Goal: Task Accomplishment & Management: Use online tool/utility

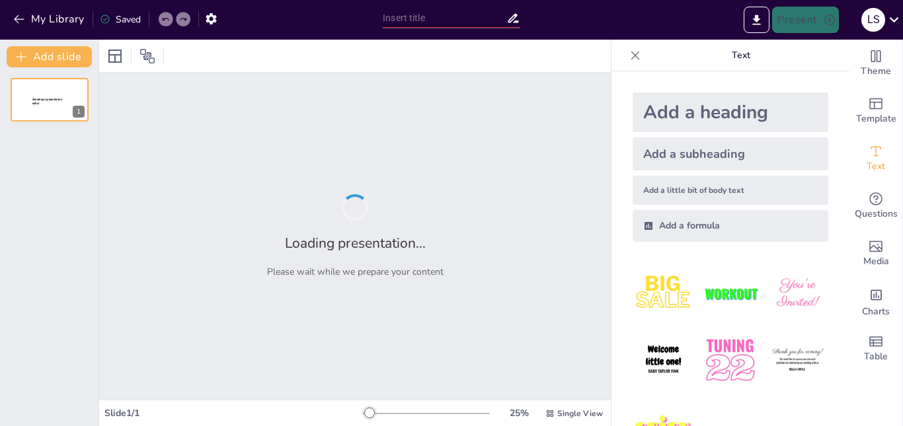
type input "PARTS OF SPEECH"
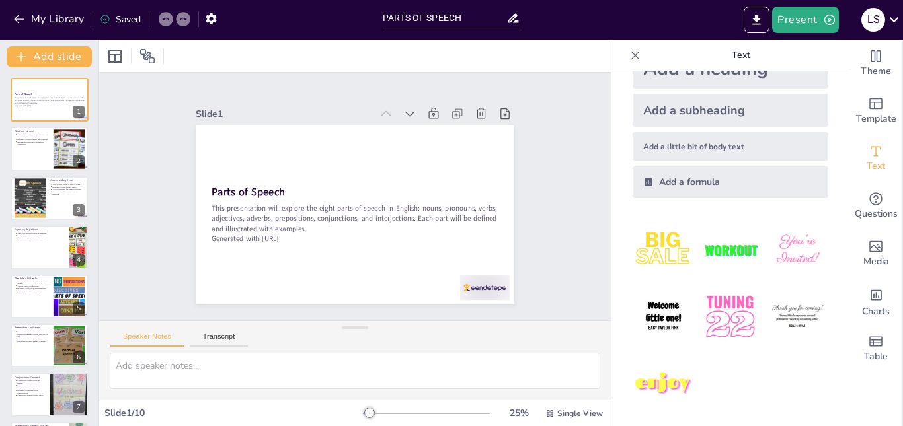
scroll to position [46, 0]
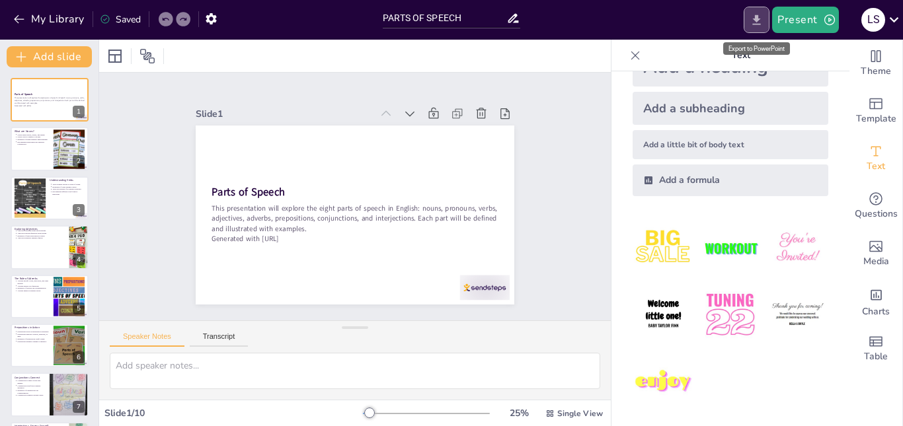
click at [759, 21] on icon "Export to PowerPoint" at bounding box center [757, 20] width 8 height 10
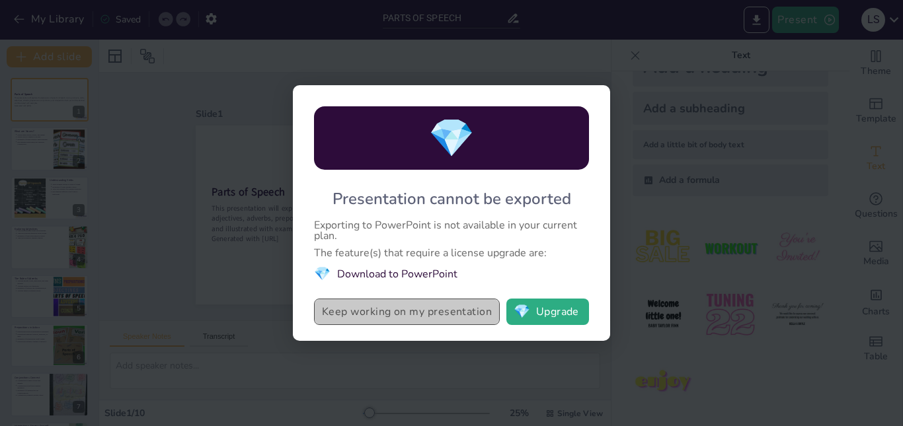
click at [476, 317] on button "Keep working on my presentation" at bounding box center [407, 312] width 186 height 26
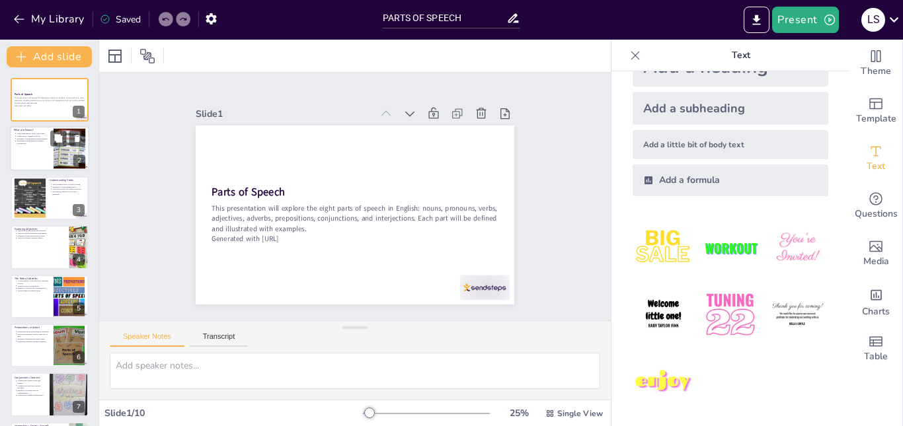
click at [25, 154] on div at bounding box center [49, 149] width 79 height 45
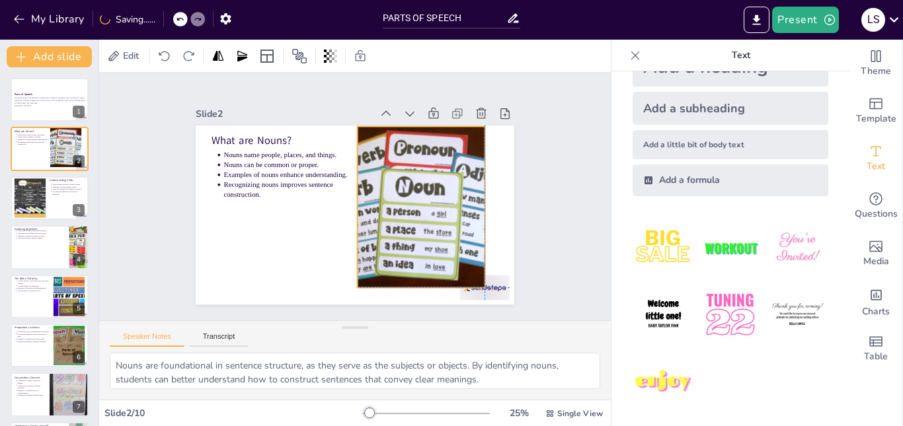
drag, startPoint x: 450, startPoint y: 202, endPoint x: 439, endPoint y: 192, distance: 15.0
click at [439, 192] on div at bounding box center [407, 239] width 266 height 247
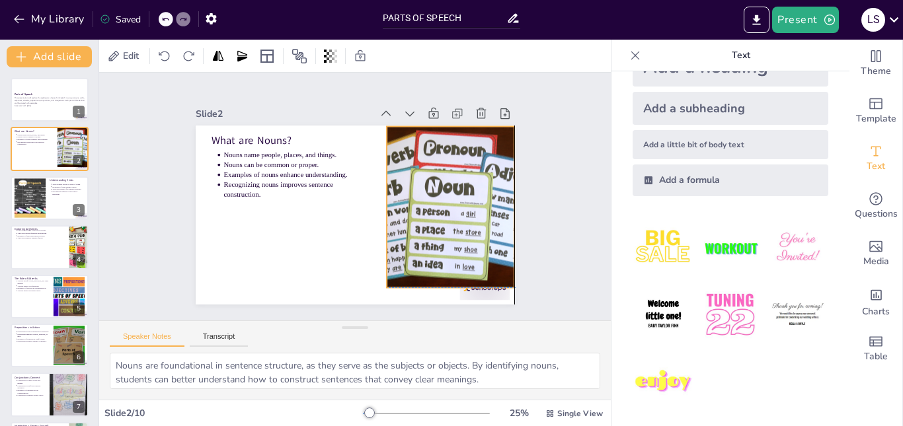
drag, startPoint x: 456, startPoint y: 192, endPoint x: 487, endPoint y: 194, distance: 31.8
click at [487, 194] on div at bounding box center [438, 245] width 262 height 235
click at [472, 194] on div at bounding box center [438, 245] width 262 height 235
click at [451, 138] on icon at bounding box center [458, 145] width 15 height 15
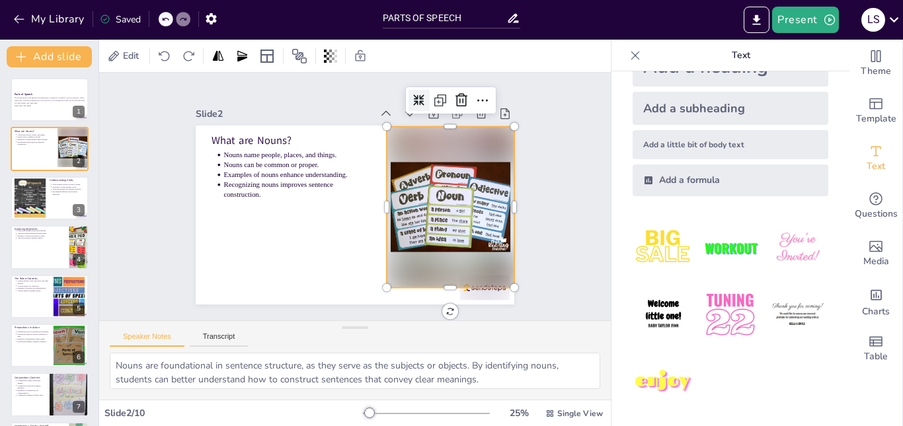
click at [251, 159] on icon at bounding box center [244, 166] width 14 height 14
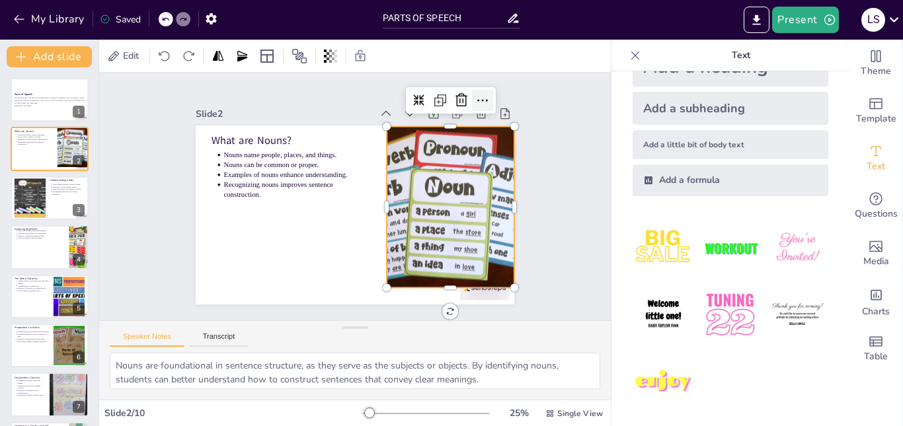
click at [503, 166] on icon at bounding box center [514, 177] width 22 height 22
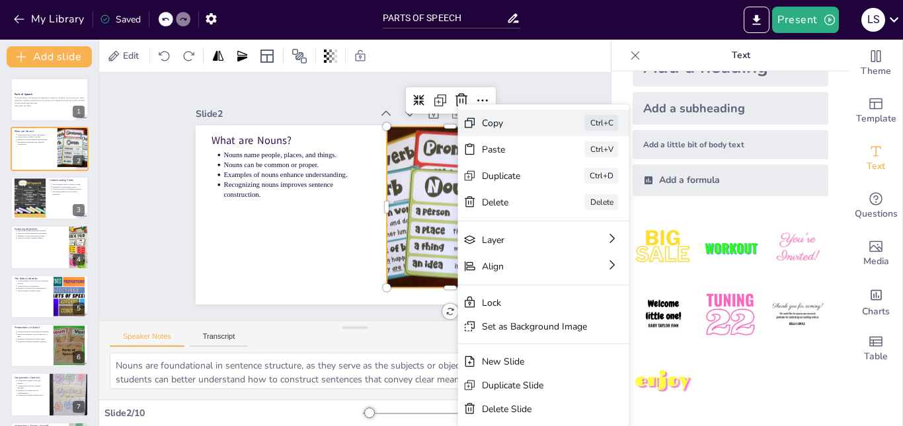
click at [503, 375] on div "Copy" at bounding box center [507, 405] width 49 height 61
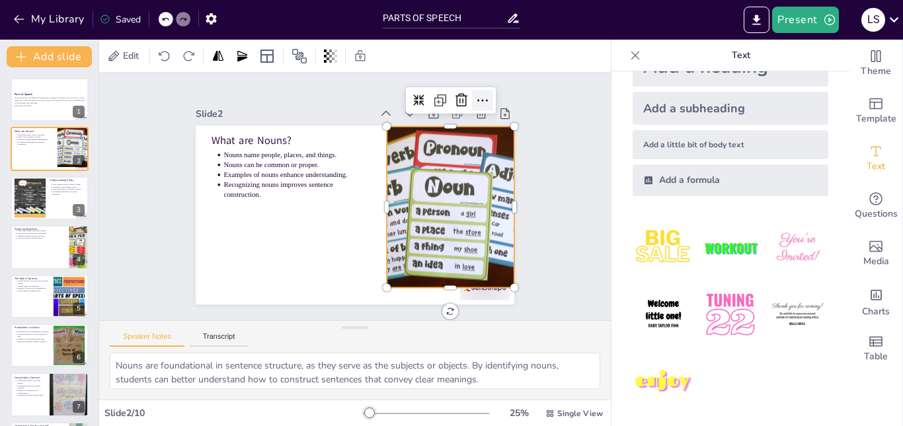
click at [417, 338] on icon at bounding box center [407, 348] width 20 height 20
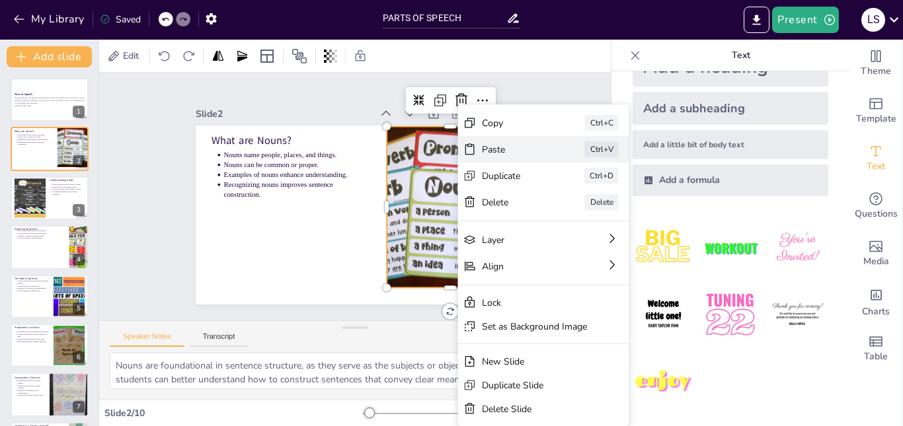
click at [548, 306] on div "Paste" at bounding box center [580, 325] width 65 height 38
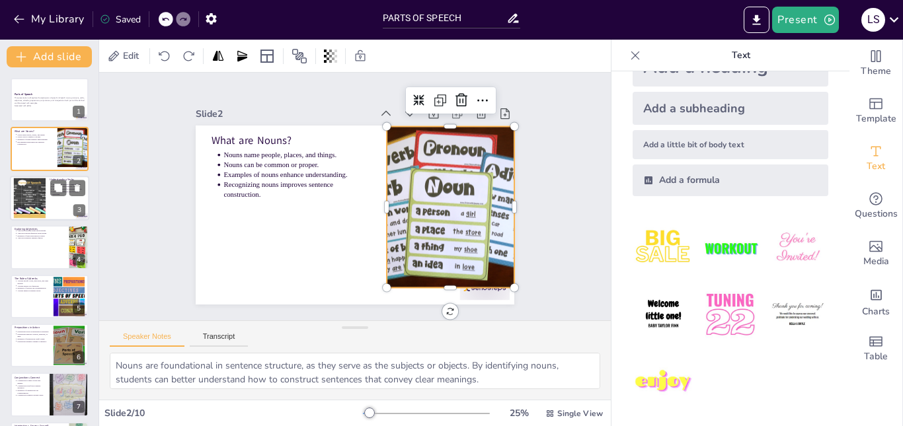
click at [36, 182] on div at bounding box center [29, 198] width 67 height 40
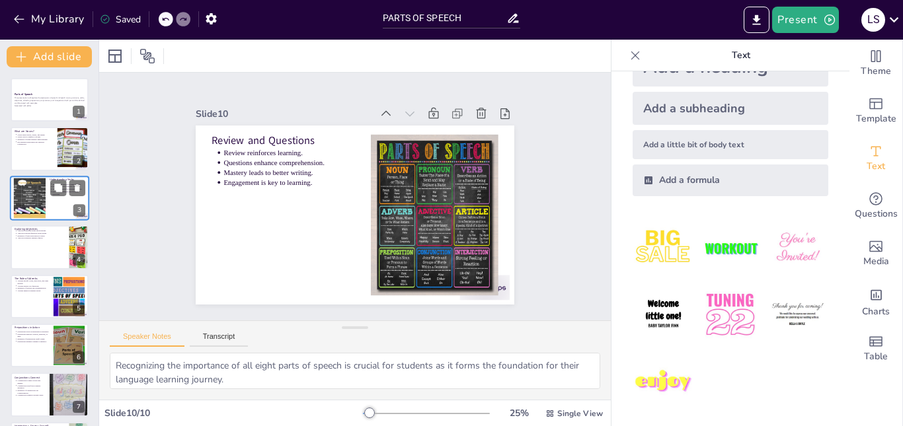
type textarea "Reviewing the material helps reinforce students' understanding and retention of…"
click at [547, 413] on div "Single View" at bounding box center [574, 413] width 63 height 21
click at [555, 356] on span "Single View" at bounding box center [550, 358] width 60 height 13
click at [760, 22] on icon "Export to PowerPoint" at bounding box center [757, 20] width 14 height 14
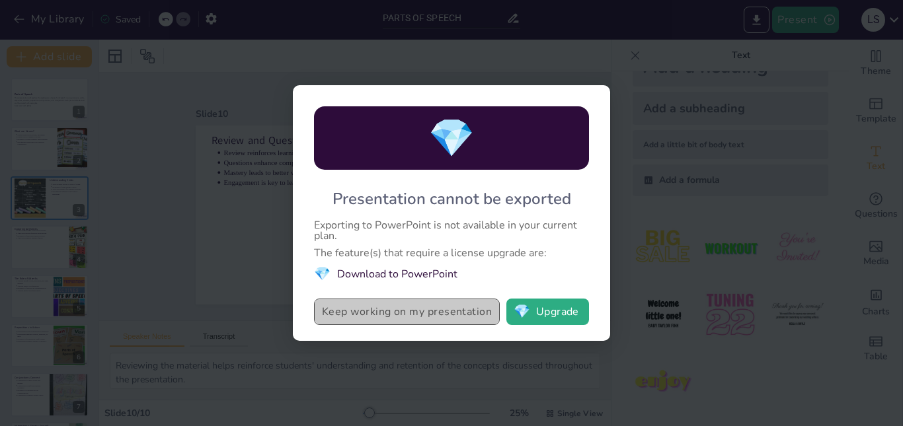
click at [424, 313] on button "Keep working on my presentation" at bounding box center [407, 312] width 186 height 26
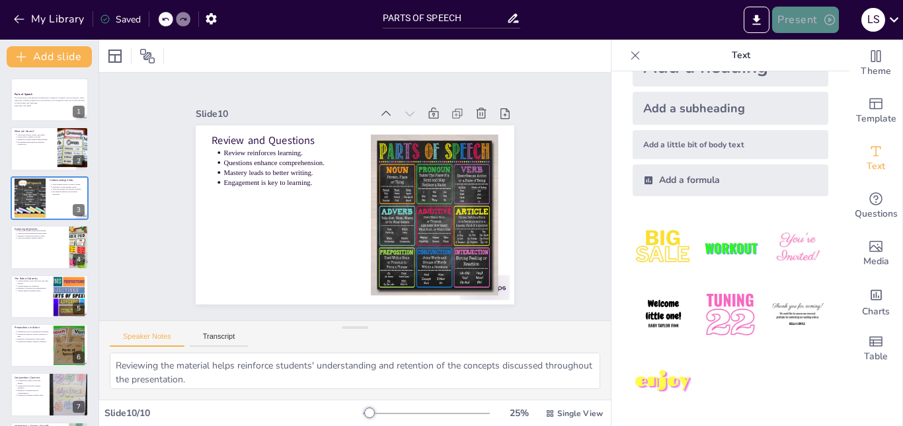
click at [832, 28] on button "Present" at bounding box center [805, 20] width 66 height 26
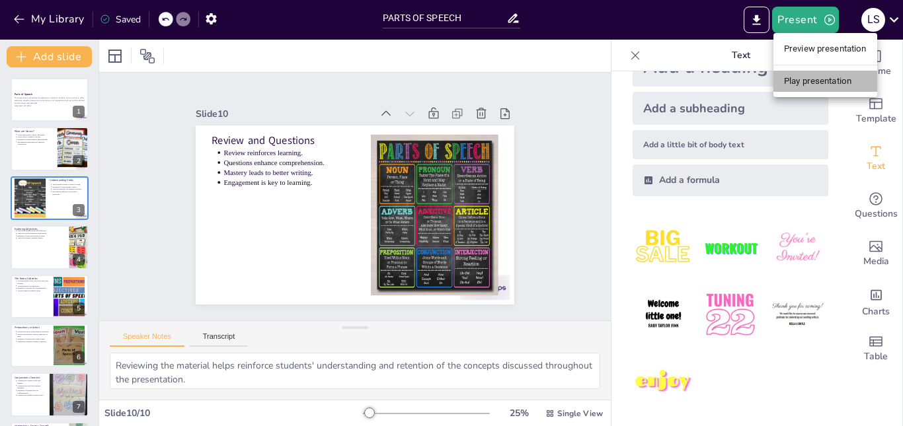
click at [813, 82] on li "Play presentation" at bounding box center [826, 81] width 104 height 21
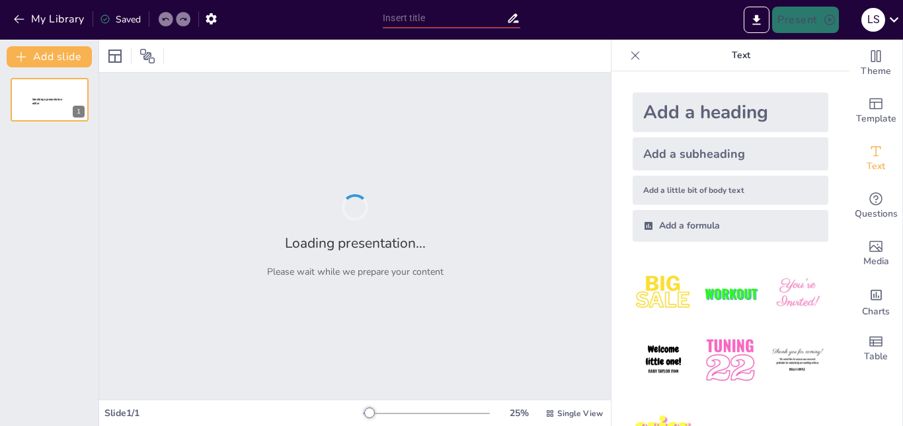
type input "PARTS OF SPEECH"
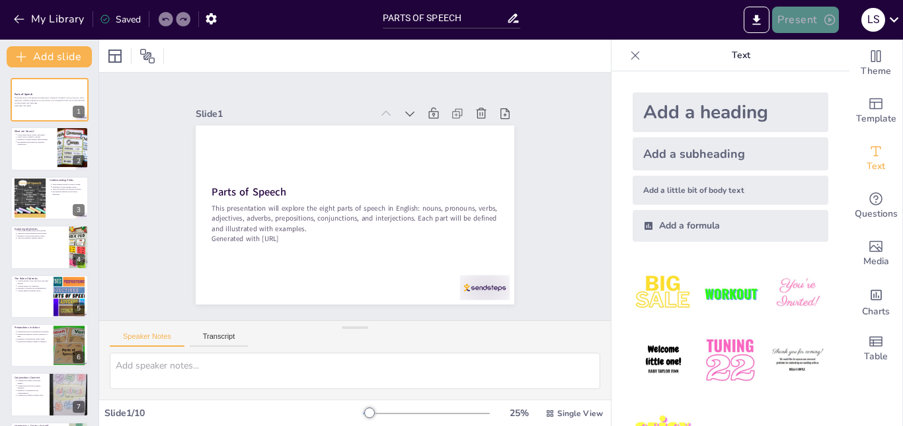
click at [838, 20] on button "Present" at bounding box center [805, 20] width 66 height 26
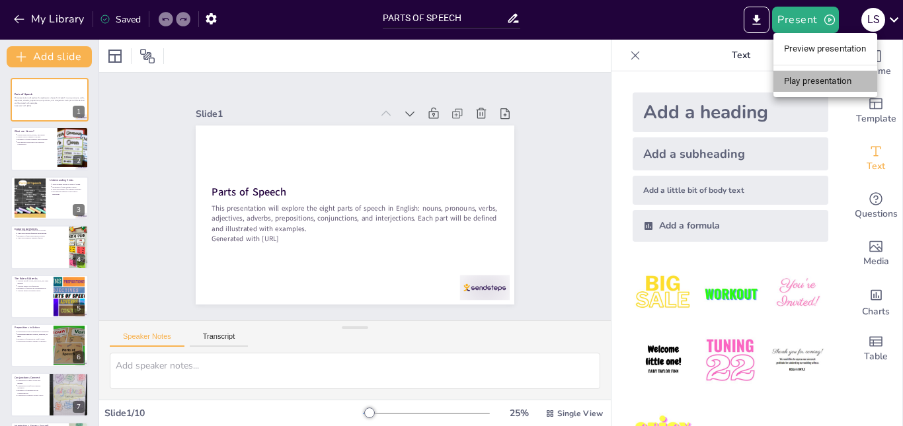
click at [832, 83] on li "Play presentation" at bounding box center [826, 81] width 104 height 21
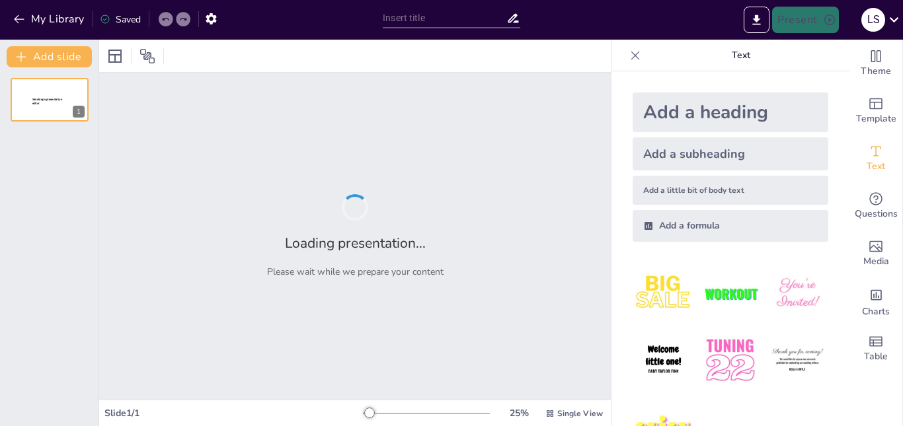
type input "PARTS OF SPEECH"
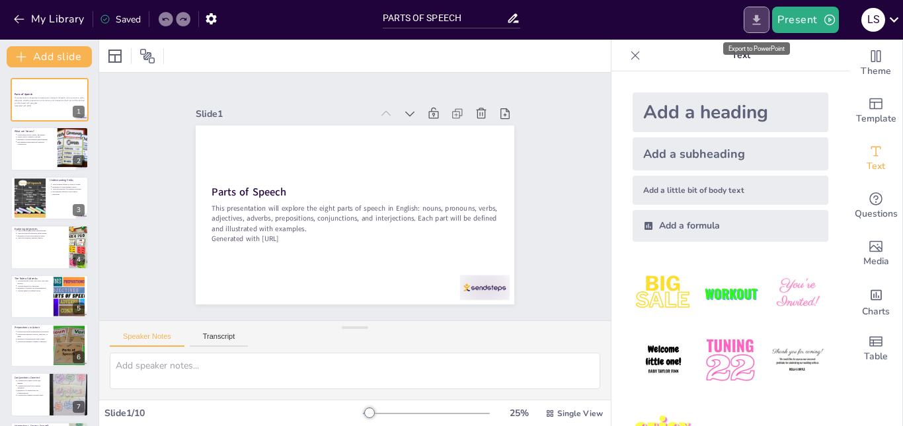
click at [760, 20] on icon "Export to PowerPoint" at bounding box center [757, 20] width 8 height 10
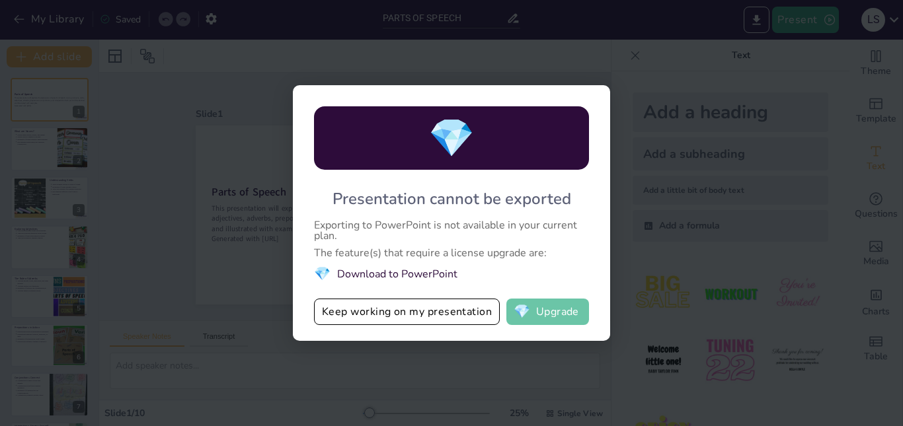
click at [551, 307] on button "💎 Upgrade" at bounding box center [547, 312] width 83 height 26
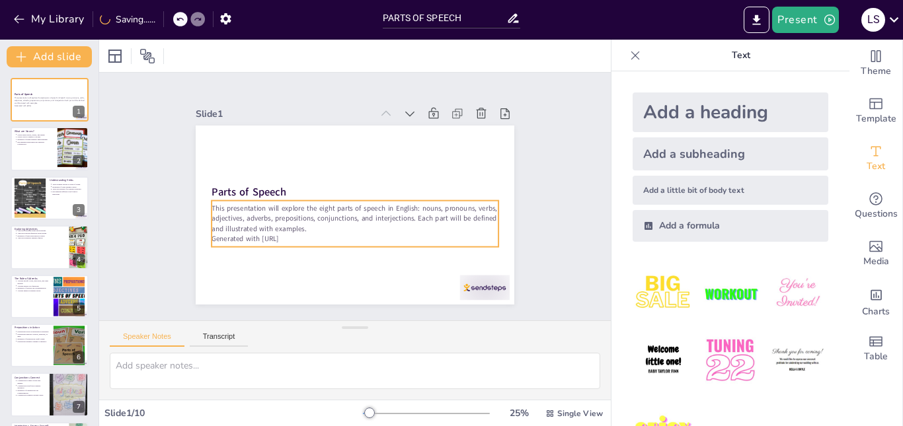
click at [339, 221] on p "This presentation will explore the eight parts of speech in English: nouns, pro…" at bounding box center [346, 217] width 274 height 144
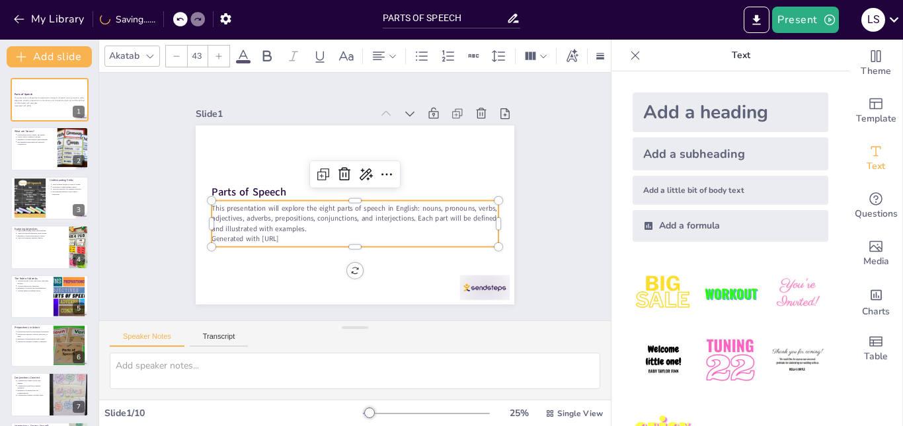
click at [276, 222] on p "This presentation will explore the eight parts of speech in English: nouns, pro…" at bounding box center [348, 217] width 282 height 117
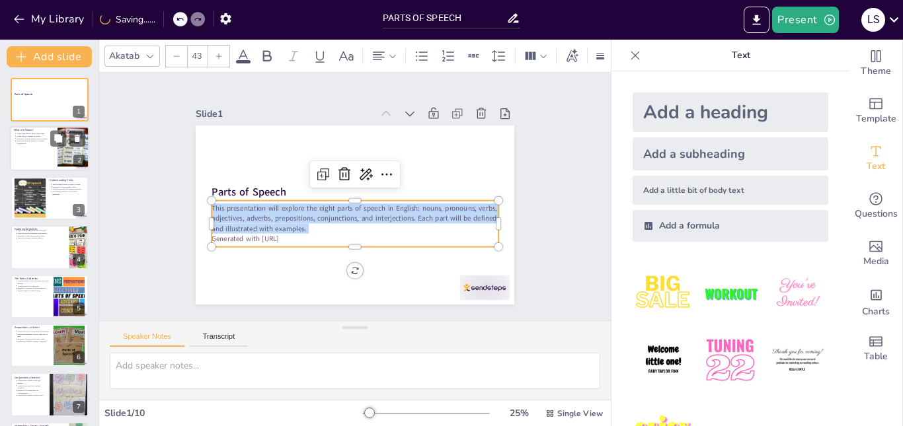
click at [34, 146] on div at bounding box center [49, 149] width 79 height 45
type textarea "Nouns are foundational in sentence structure, as they serve as the subjects or …"
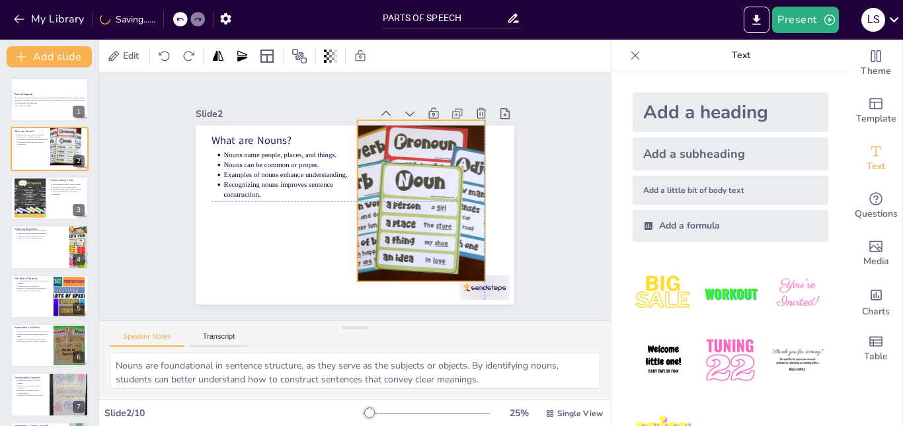
drag, startPoint x: 446, startPoint y: 210, endPoint x: 417, endPoint y: 203, distance: 30.5
click at [417, 203] on div at bounding box center [384, 256] width 247 height 266
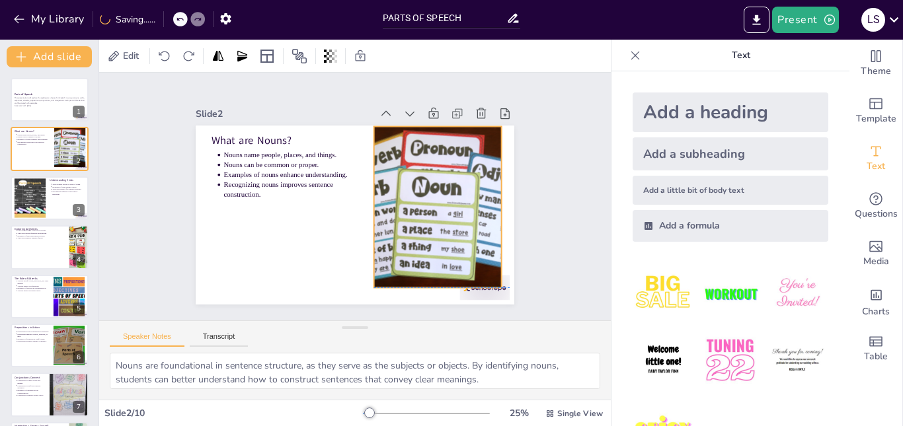
drag, startPoint x: 437, startPoint y: 204, endPoint x: 454, endPoint y: 208, distance: 17.0
click at [454, 208] on div at bounding box center [416, 254] width 268 height 257
click at [436, 206] on div at bounding box center [416, 254] width 268 height 257
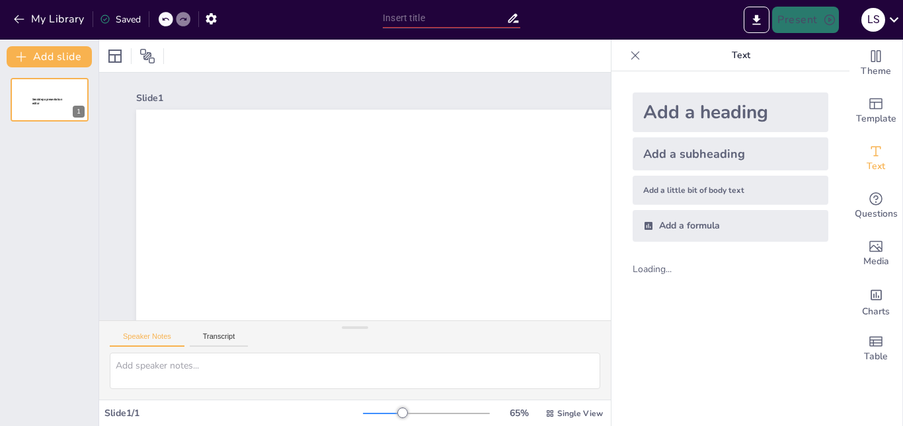
type input "PARTS OF SPEECH"
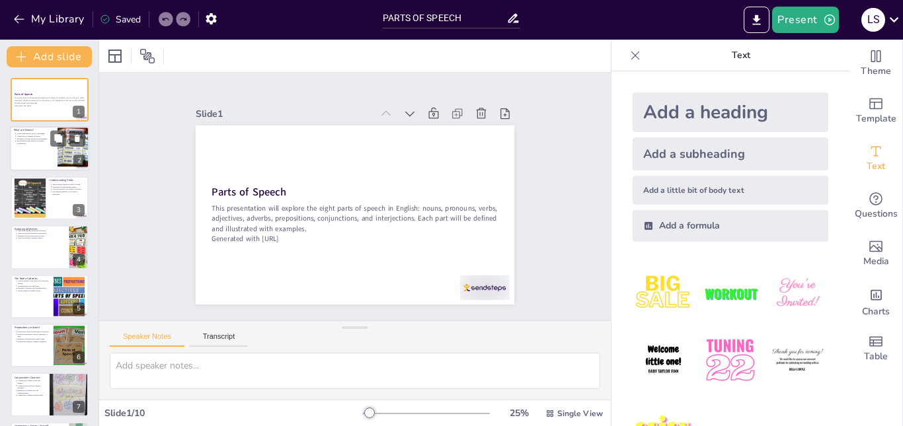
click at [40, 145] on p "Recognizing nouns improves sentence construction." at bounding box center [33, 142] width 33 height 5
type textarea "Nouns are foundational in sentence structure, as they serve as the subjects or …"
